Goal: Transaction & Acquisition: Book appointment/travel/reservation

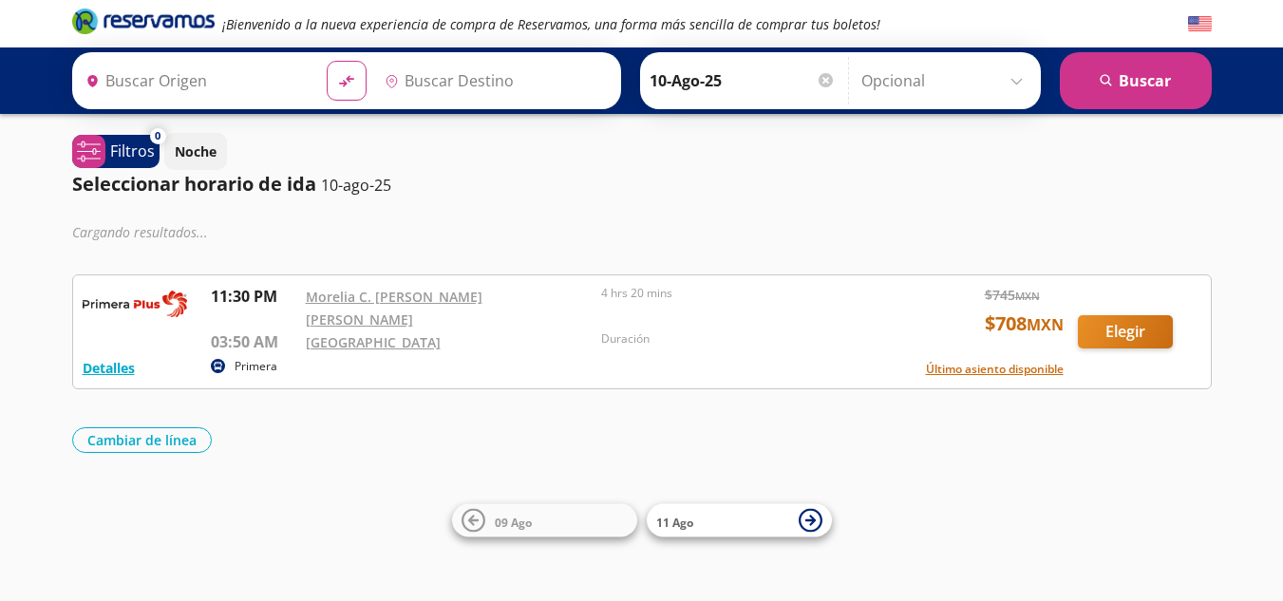
type input "[GEOGRAPHIC_DATA], [GEOGRAPHIC_DATA]"
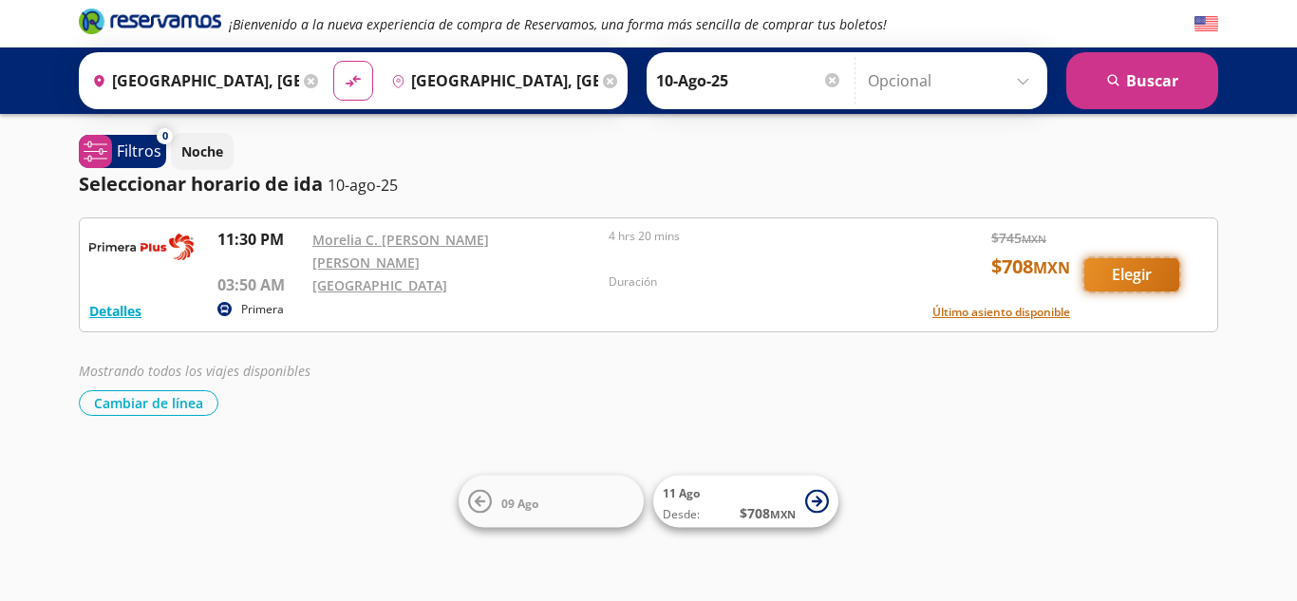
click at [1108, 265] on button "Elegir" at bounding box center [1132, 274] width 95 height 33
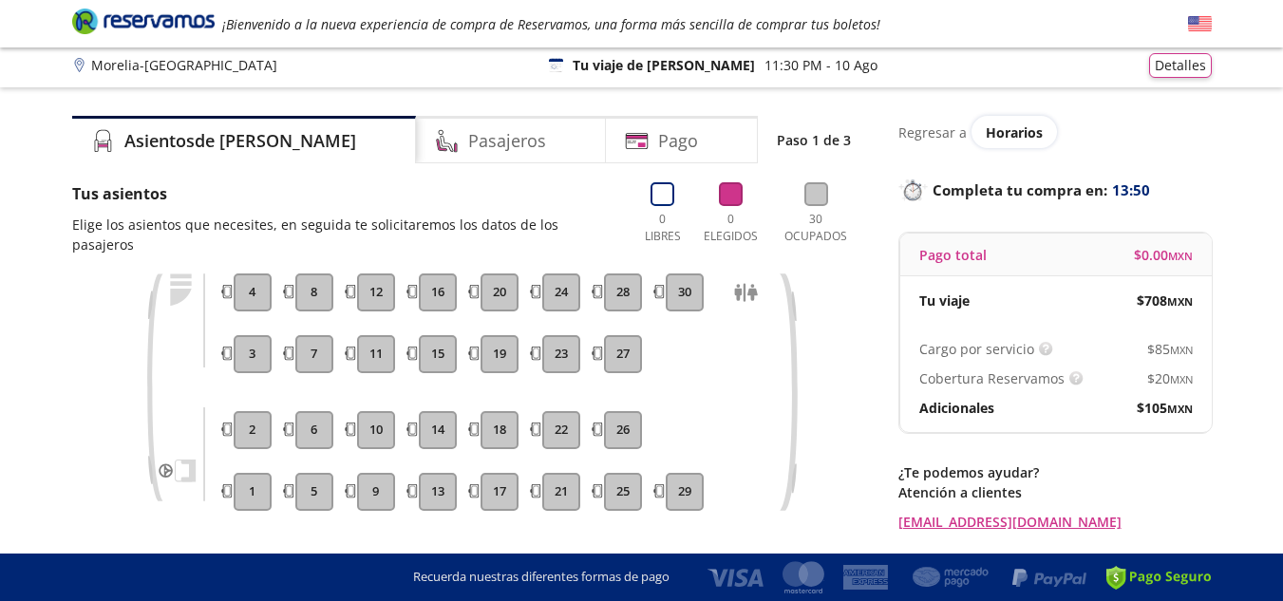
scroll to position [4, 0]
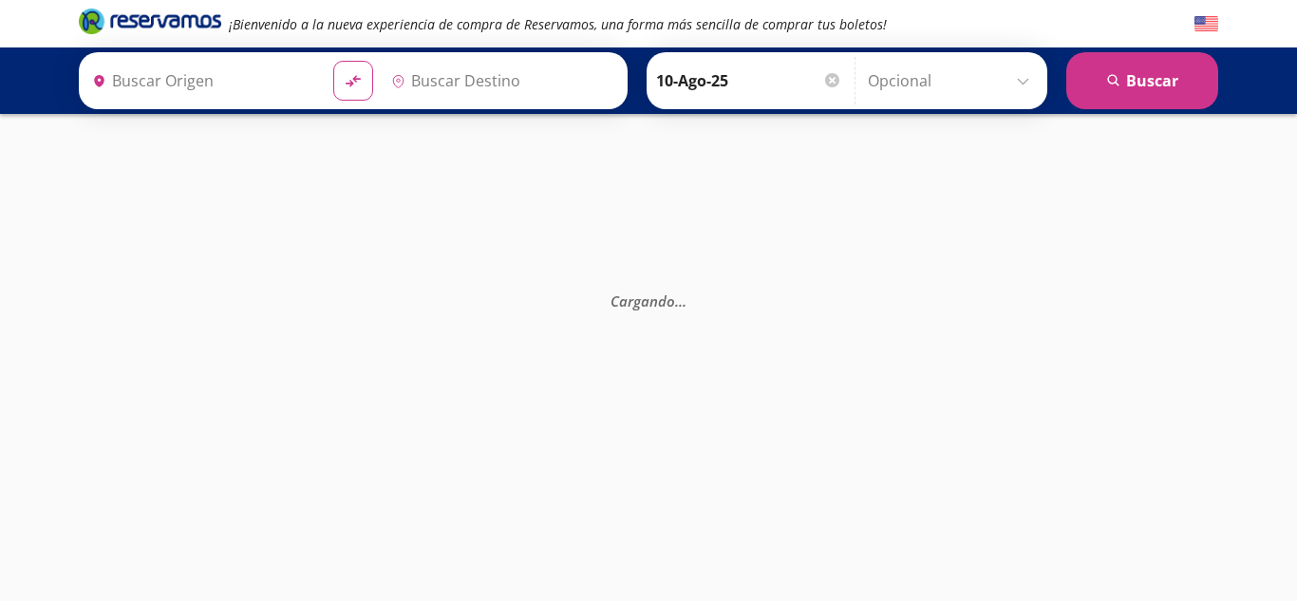
type input "[GEOGRAPHIC_DATA], [GEOGRAPHIC_DATA]"
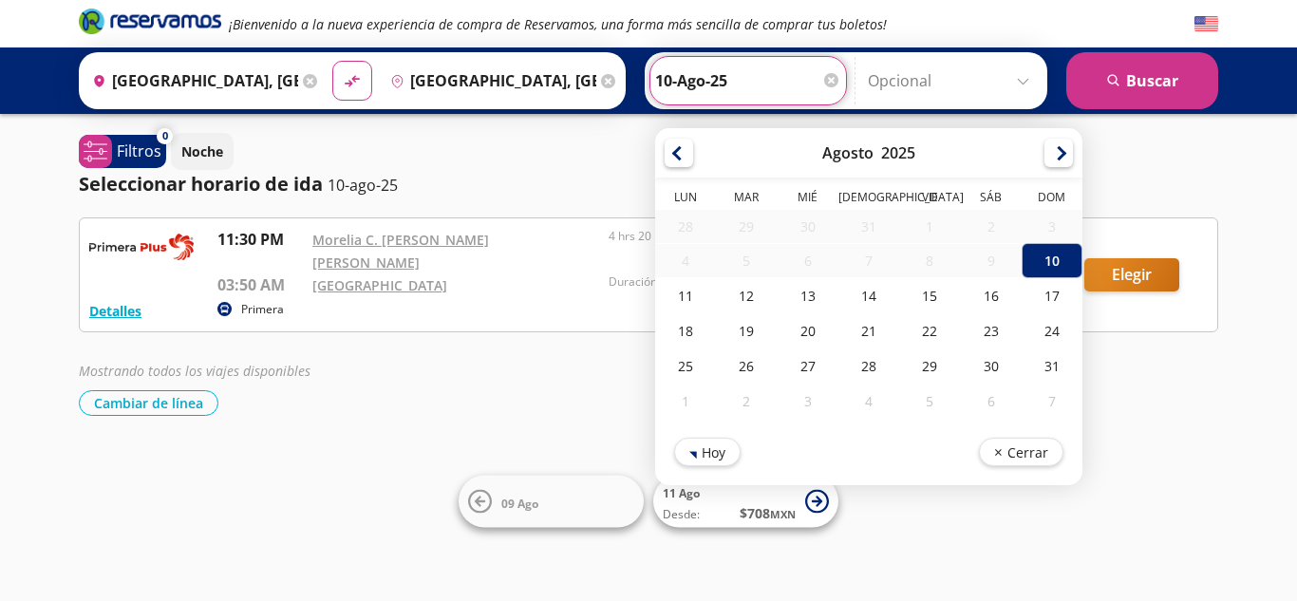
click at [730, 72] on input "10-Ago-25" at bounding box center [748, 80] width 186 height 47
click at [667, 289] on div "11" at bounding box center [685, 295] width 61 height 35
type input "11-Ago-25"
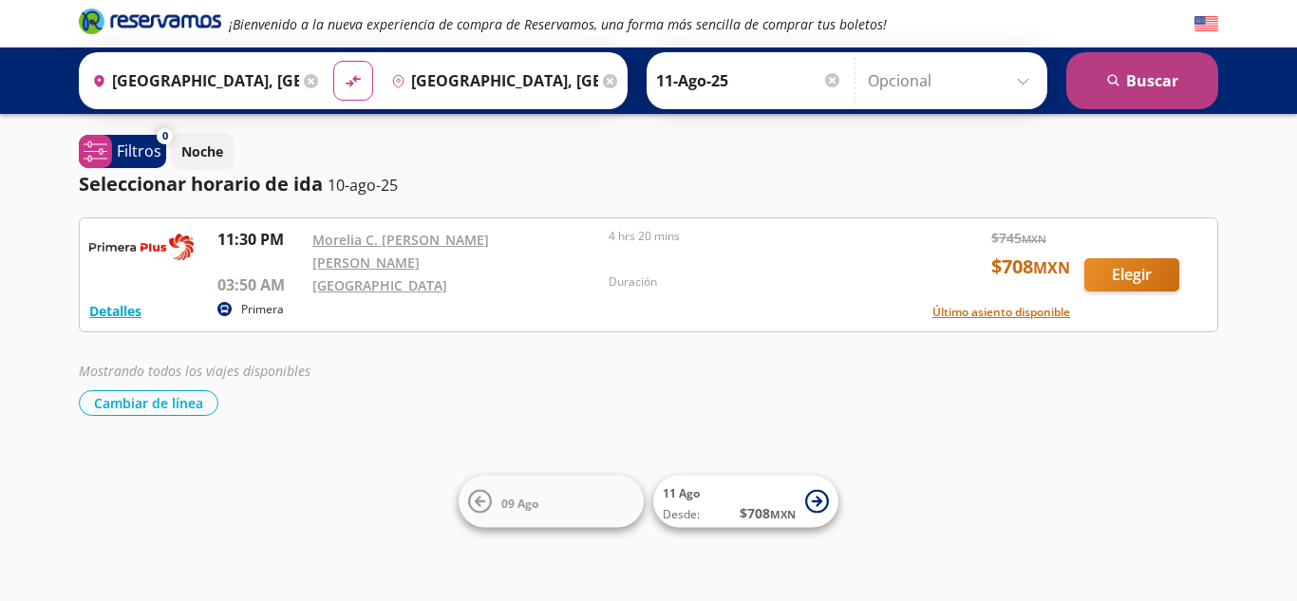
click at [1133, 81] on button "search [GEOGRAPHIC_DATA]" at bounding box center [1143, 80] width 152 height 57
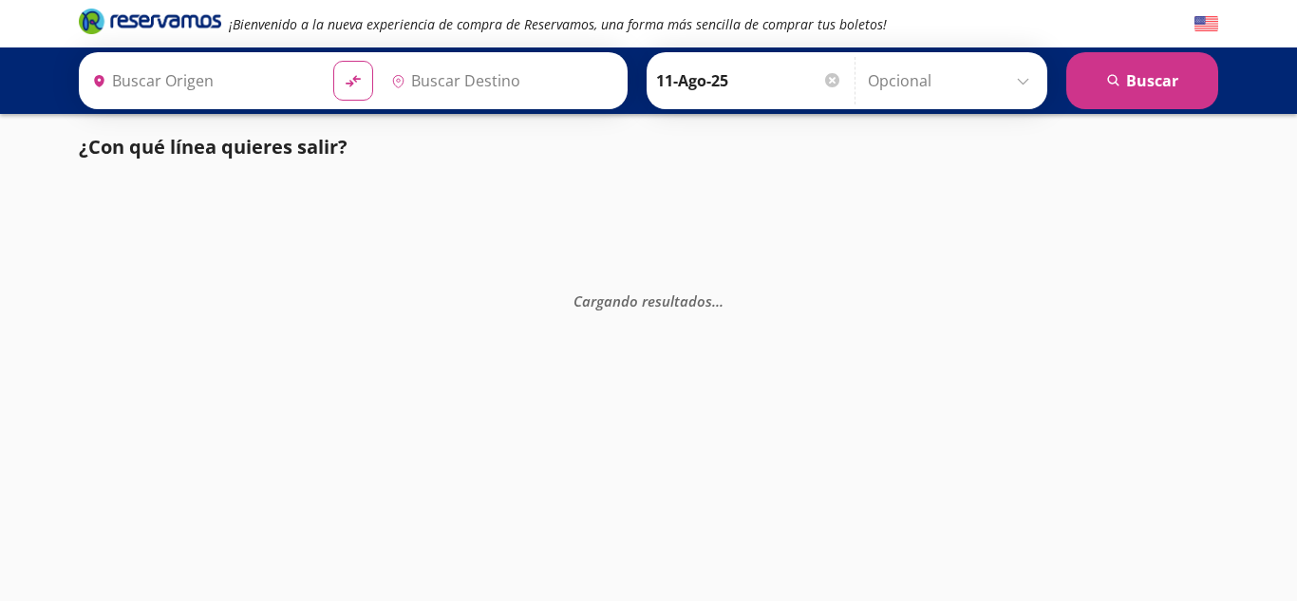
type input "[GEOGRAPHIC_DATA], [GEOGRAPHIC_DATA]"
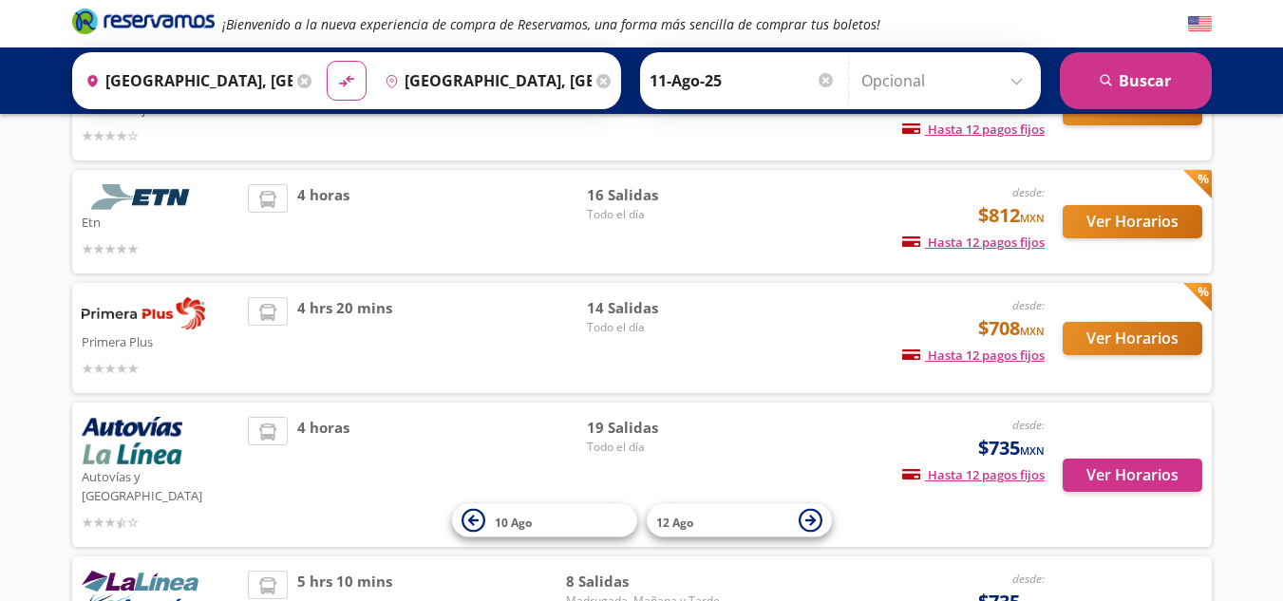
scroll to position [249, 0]
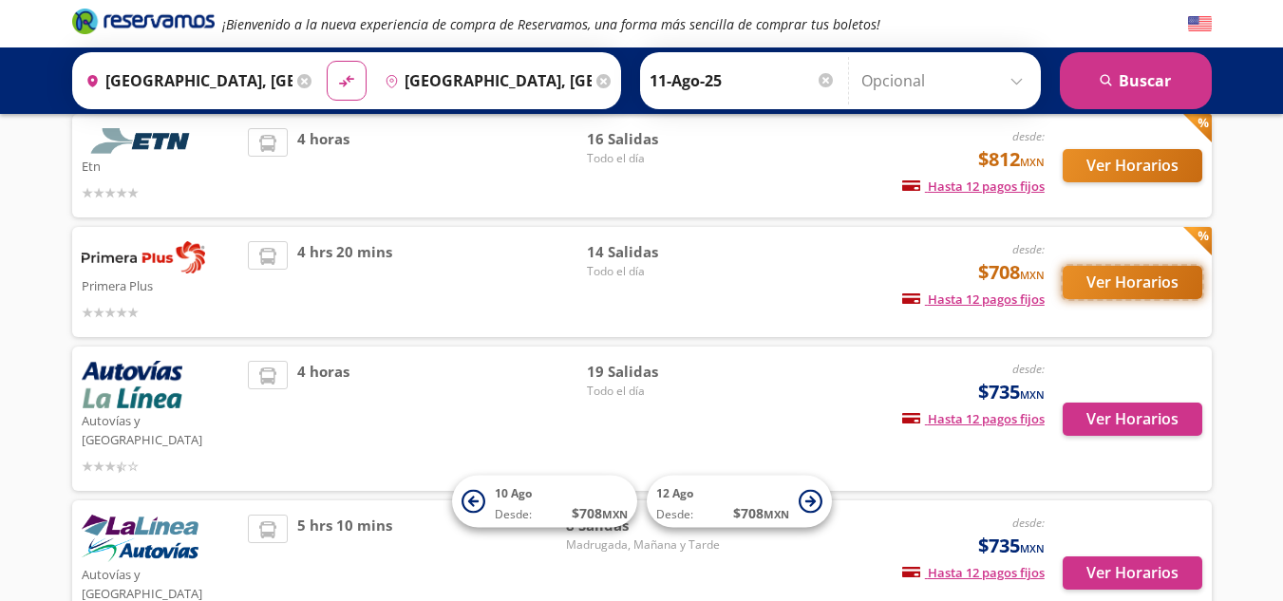
click at [1107, 274] on button "Ver Horarios" at bounding box center [1133, 282] width 140 height 33
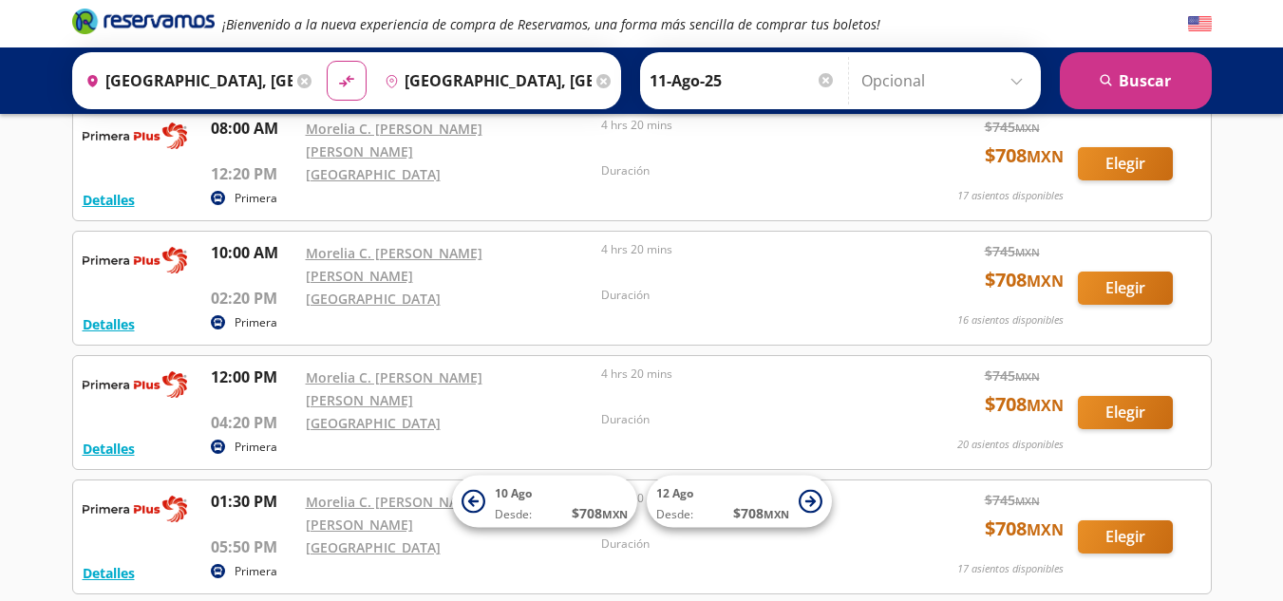
scroll to position [644, 0]
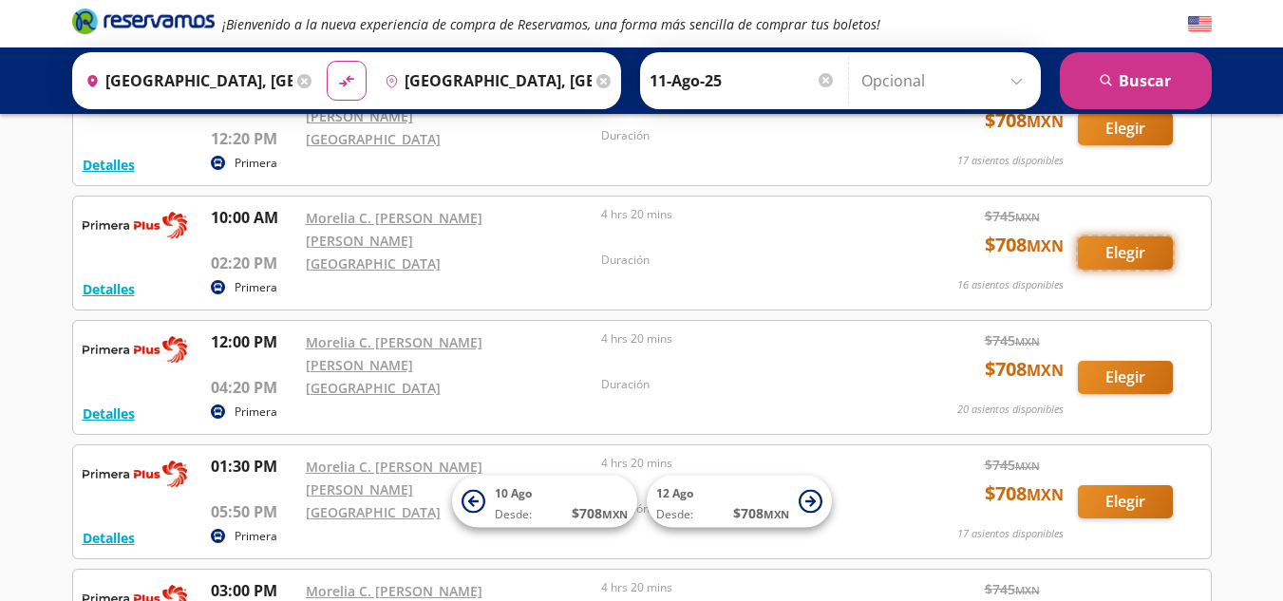
click at [1119, 237] on button "Elegir" at bounding box center [1125, 253] width 95 height 33
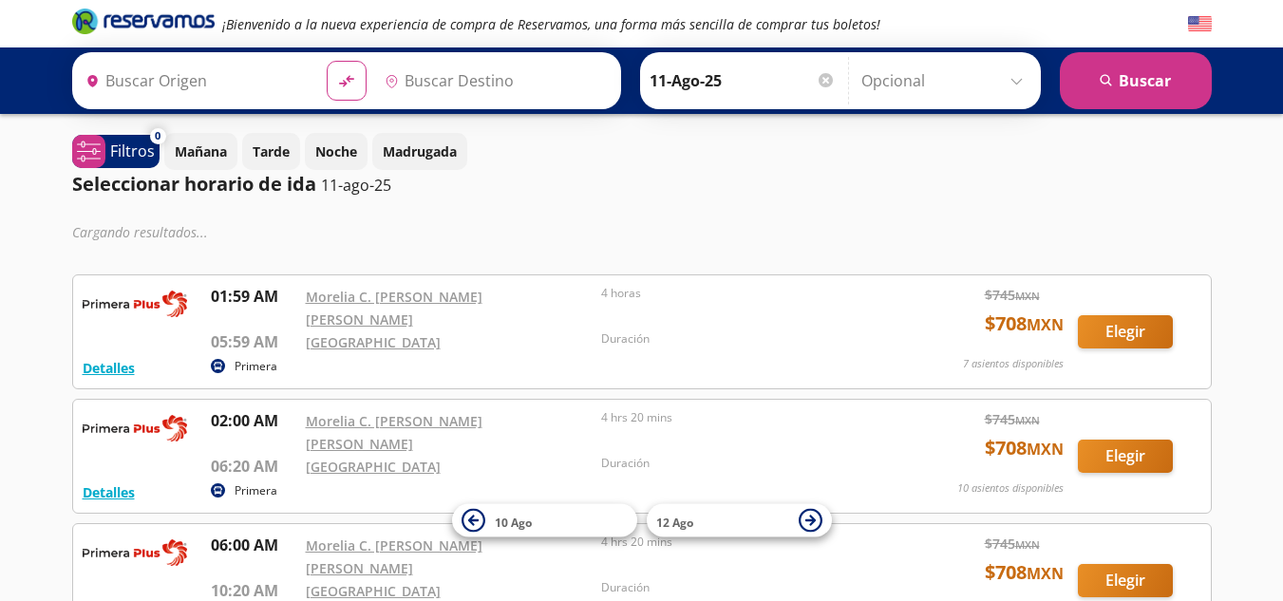
type input "[GEOGRAPHIC_DATA], [GEOGRAPHIC_DATA]"
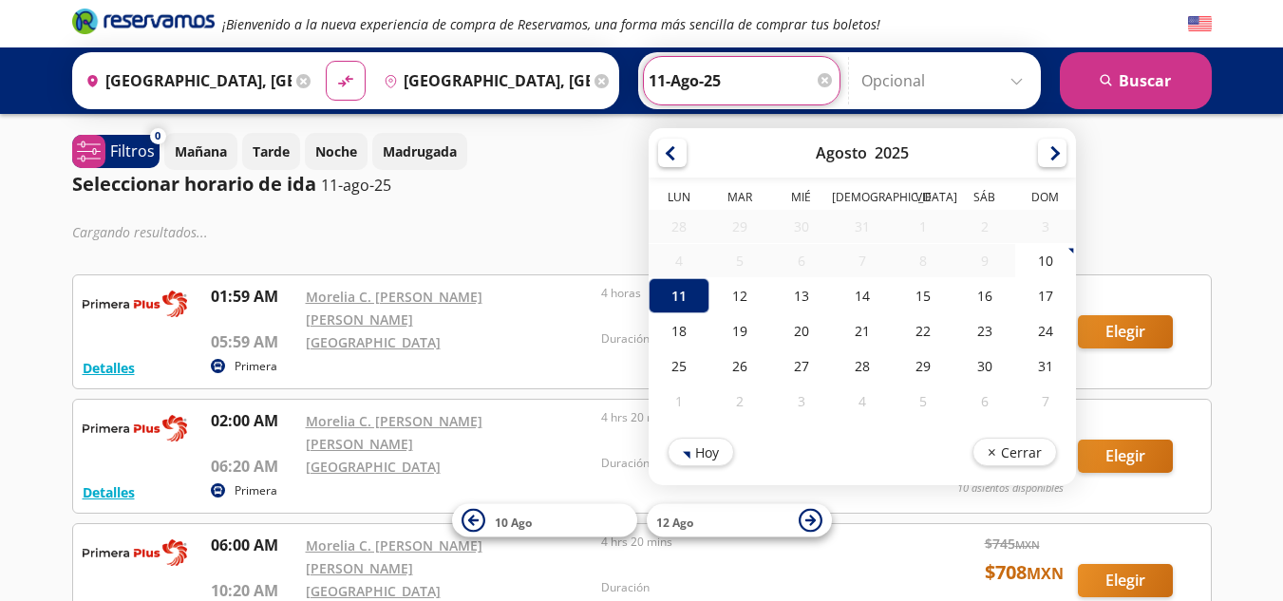
click at [741, 69] on input "11-Ago-25" at bounding box center [742, 80] width 186 height 47
click at [741, 302] on div "12" at bounding box center [740, 295] width 61 height 35
type input "12-Ago-25"
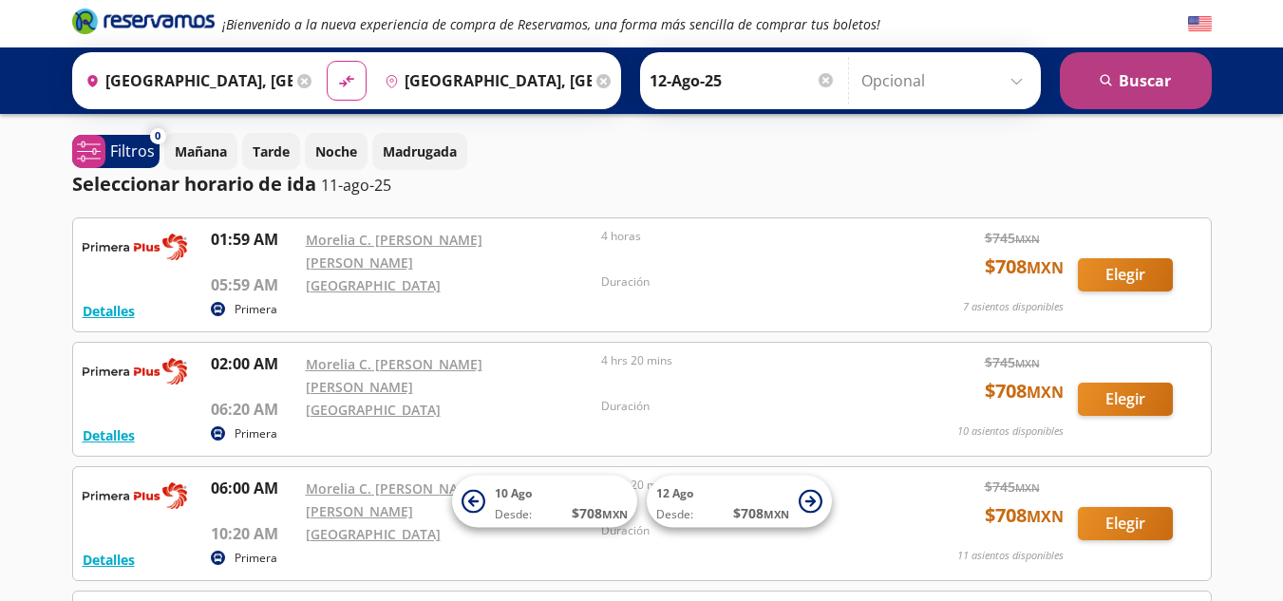
click at [1124, 68] on button "search [GEOGRAPHIC_DATA]" at bounding box center [1136, 80] width 152 height 57
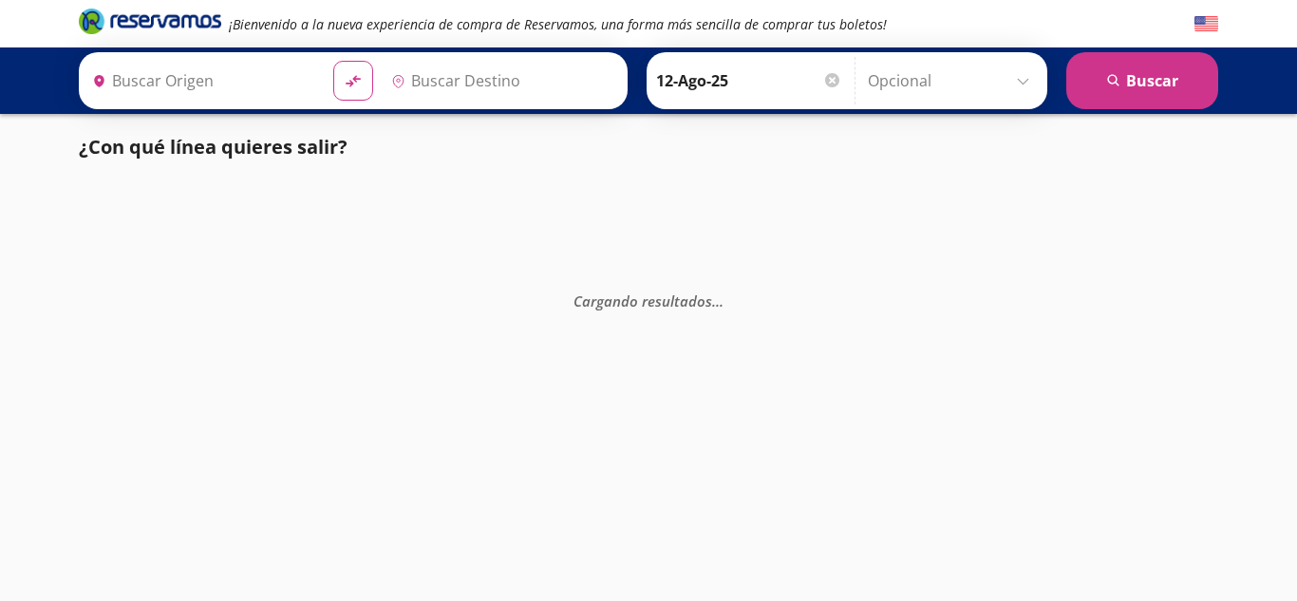
type input "[GEOGRAPHIC_DATA], [GEOGRAPHIC_DATA]"
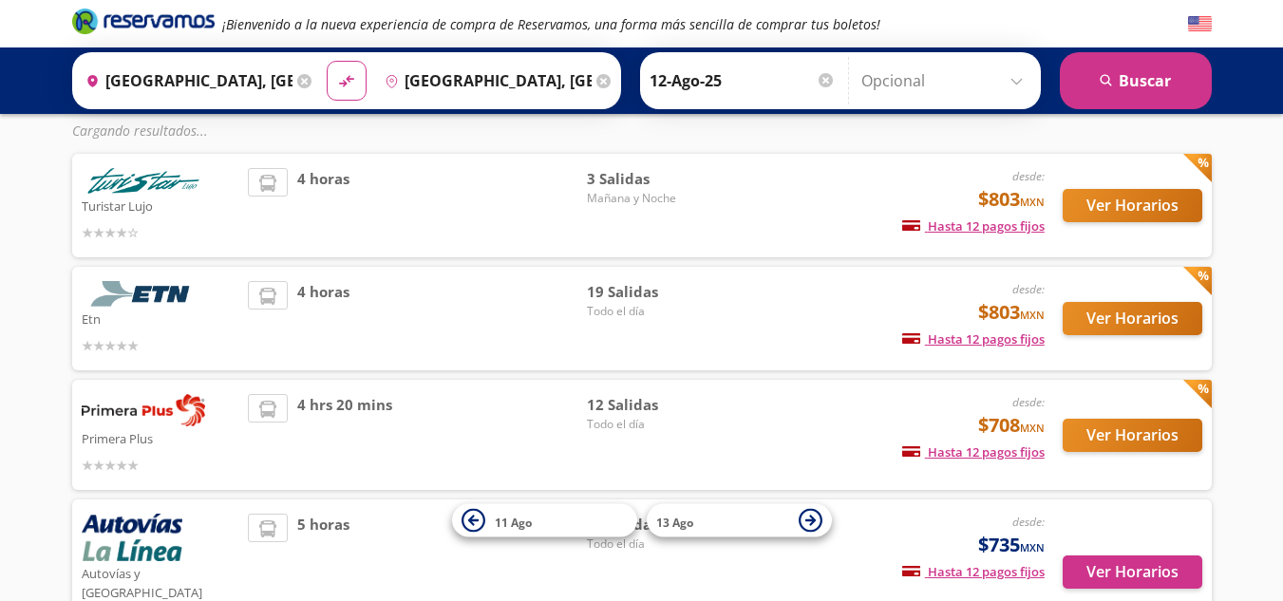
scroll to position [174, 0]
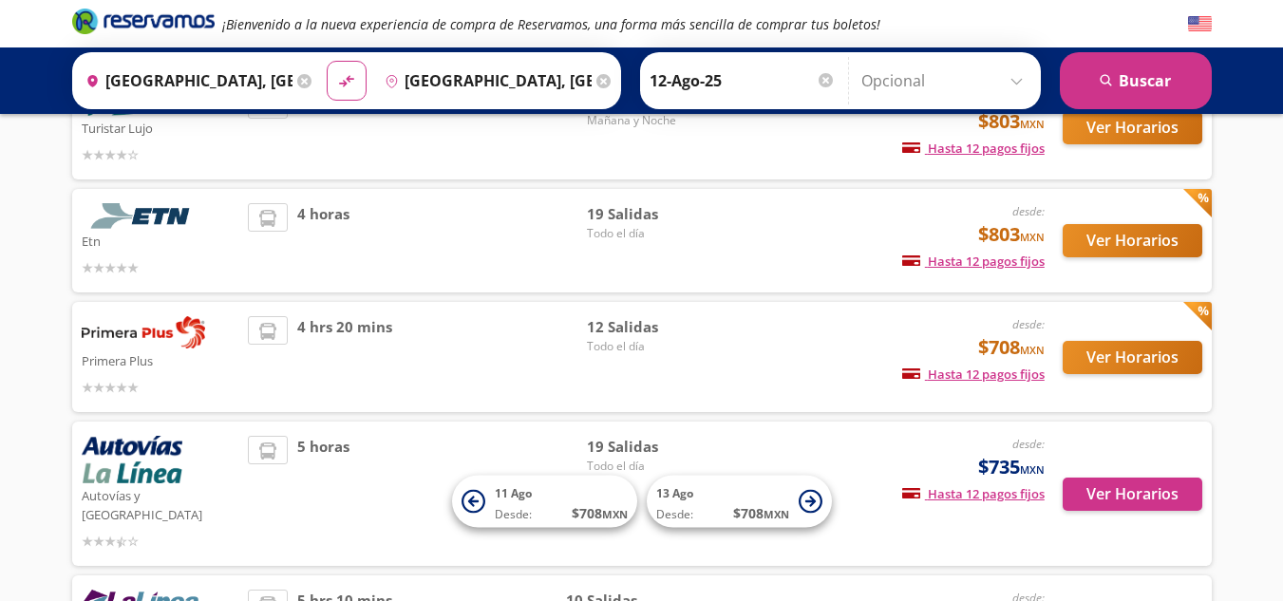
click at [1126, 394] on div "Ver Horarios" at bounding box center [1124, 357] width 158 height 82
click at [1126, 355] on button "Ver Horarios" at bounding box center [1133, 357] width 140 height 33
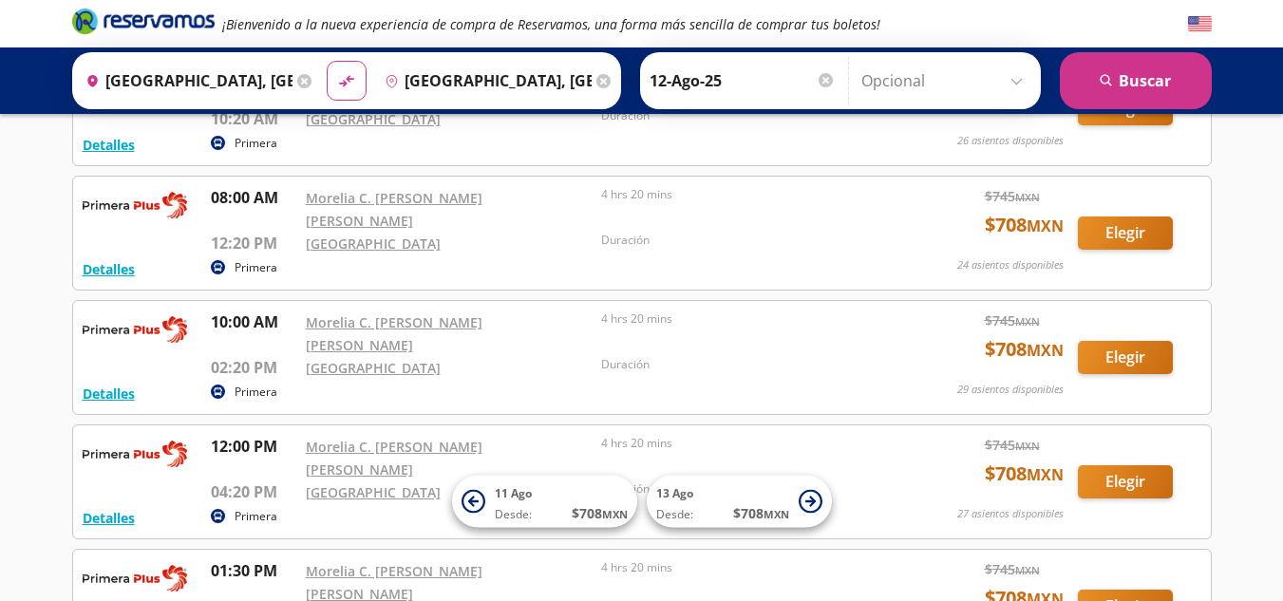
scroll to position [329, 0]
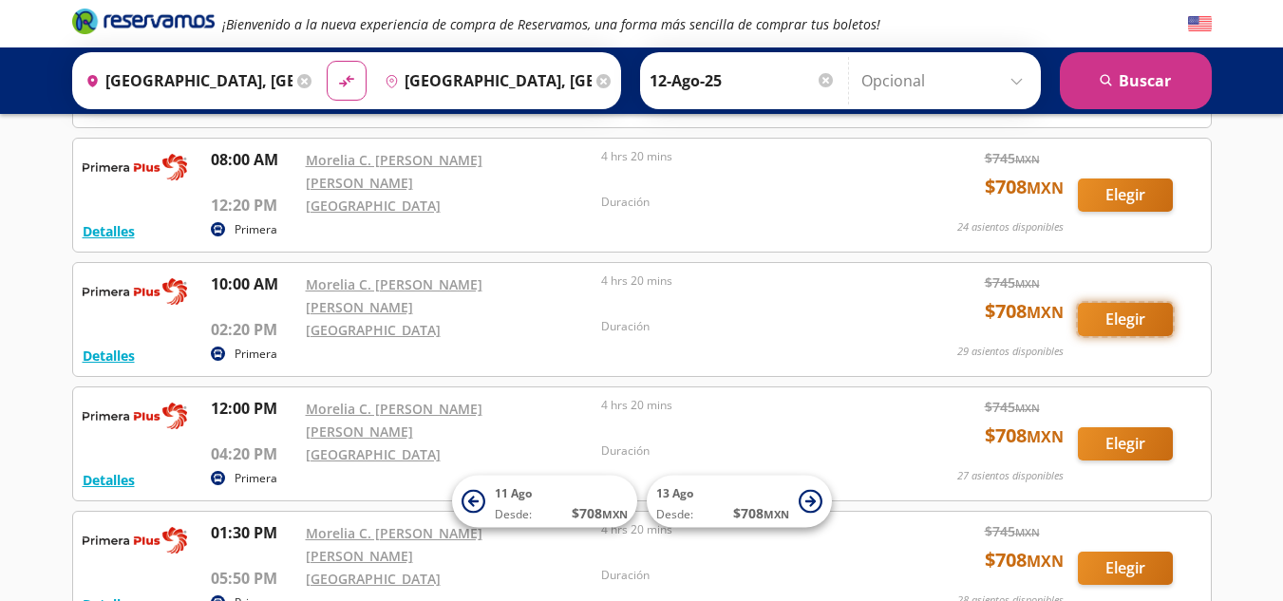
click at [1127, 303] on button "Elegir" at bounding box center [1125, 319] width 95 height 33
